Goal: Find specific page/section: Find specific page/section

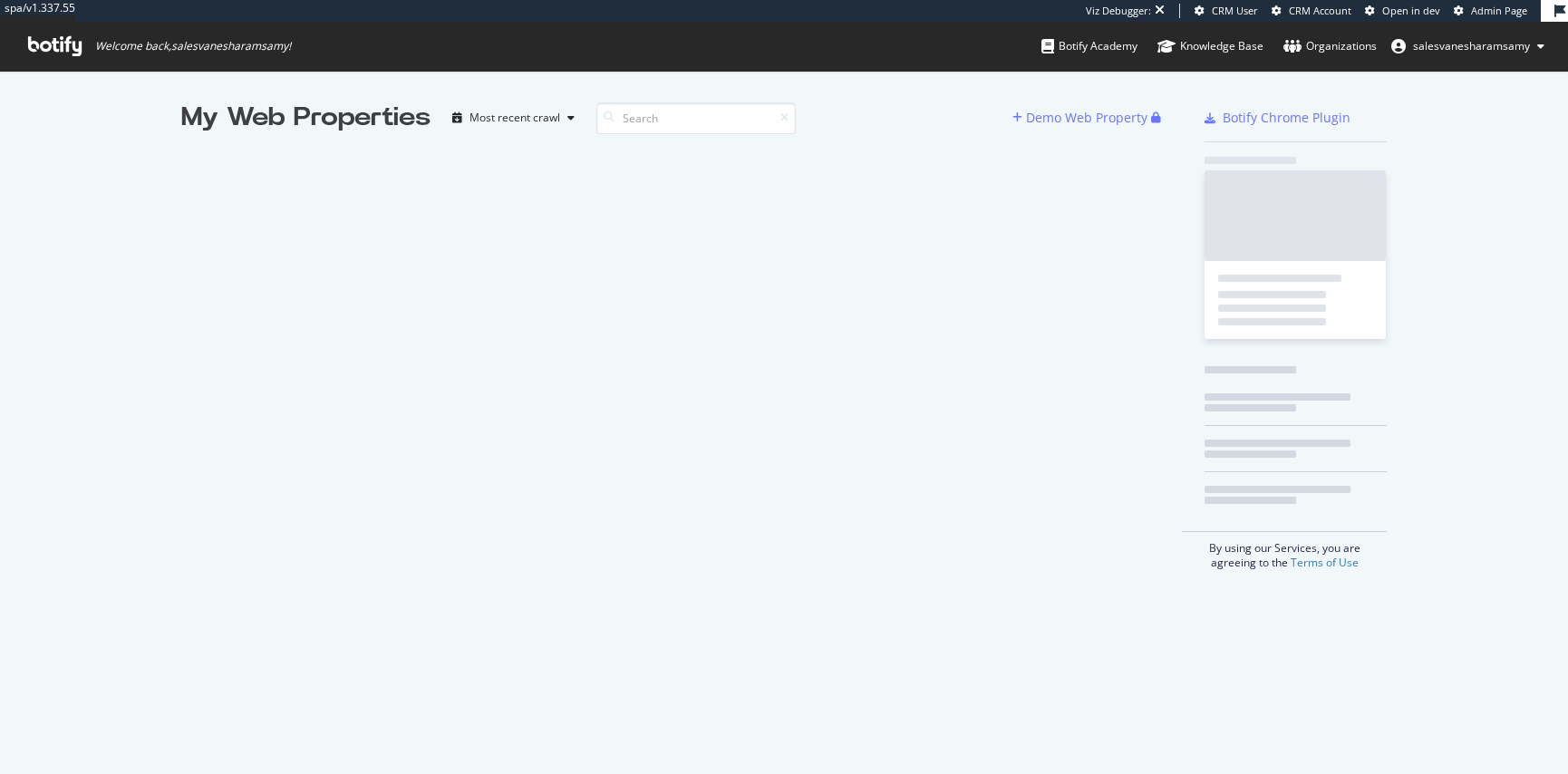
scroll to position [773, 1568]
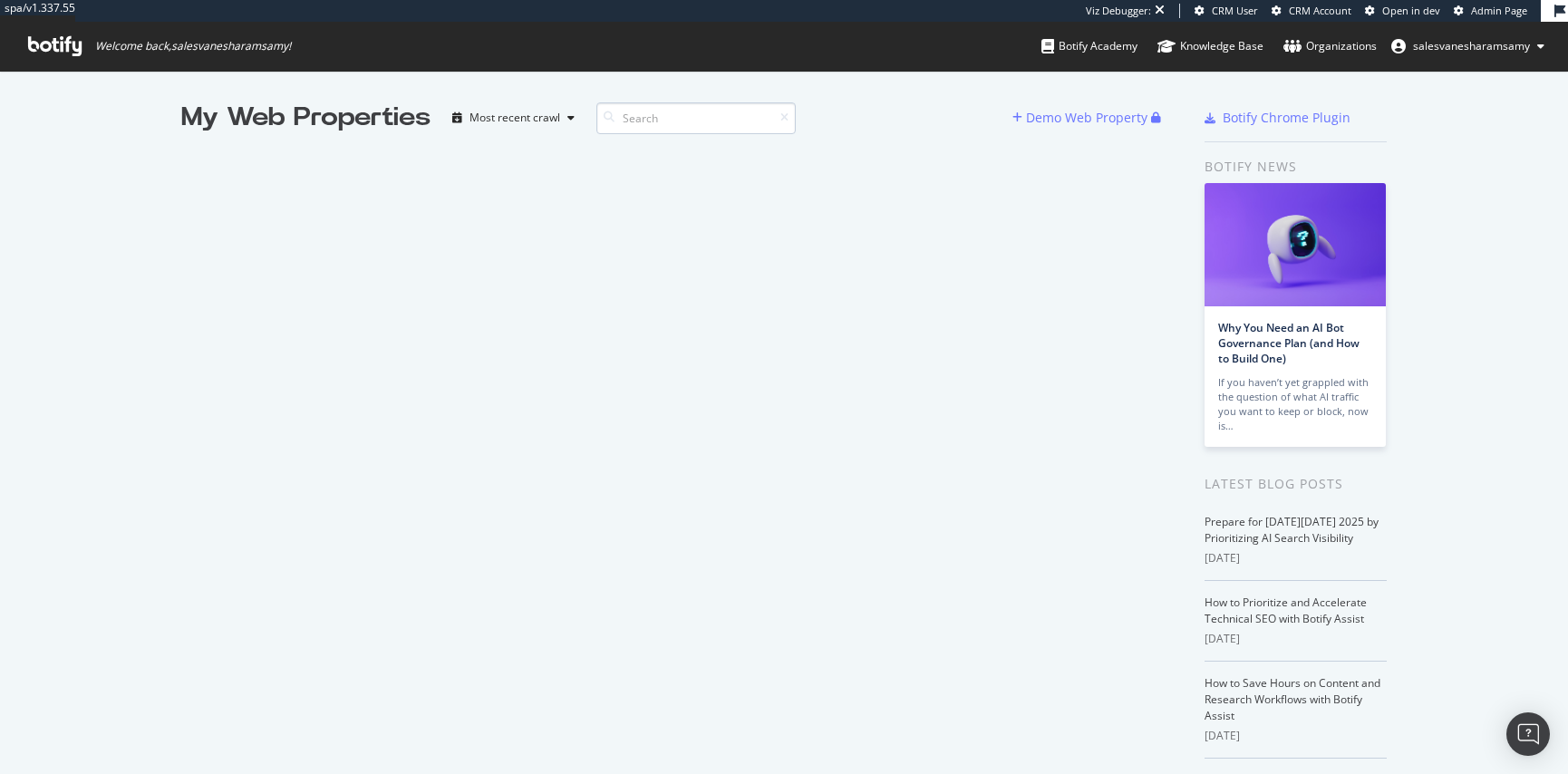
click at [637, 120] on input at bounding box center [696, 118] width 199 height 32
type input "s"
